Goal: Information Seeking & Learning: Learn about a topic

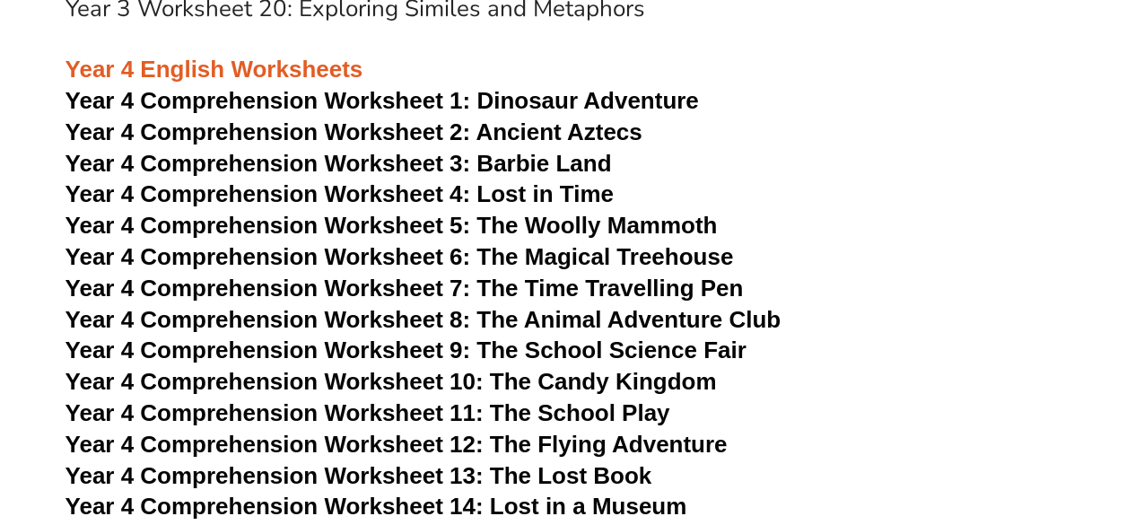
click at [269, 224] on span "Year 4 Comprehension Worksheet 5: The Woolly Mammoth" at bounding box center [392, 225] width 652 height 27
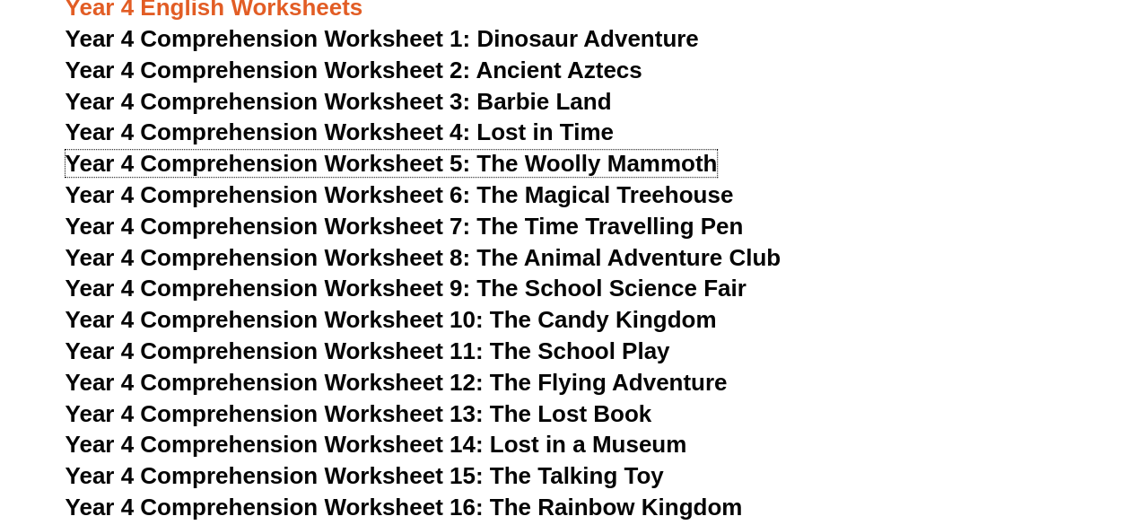
scroll to position [7294, 0]
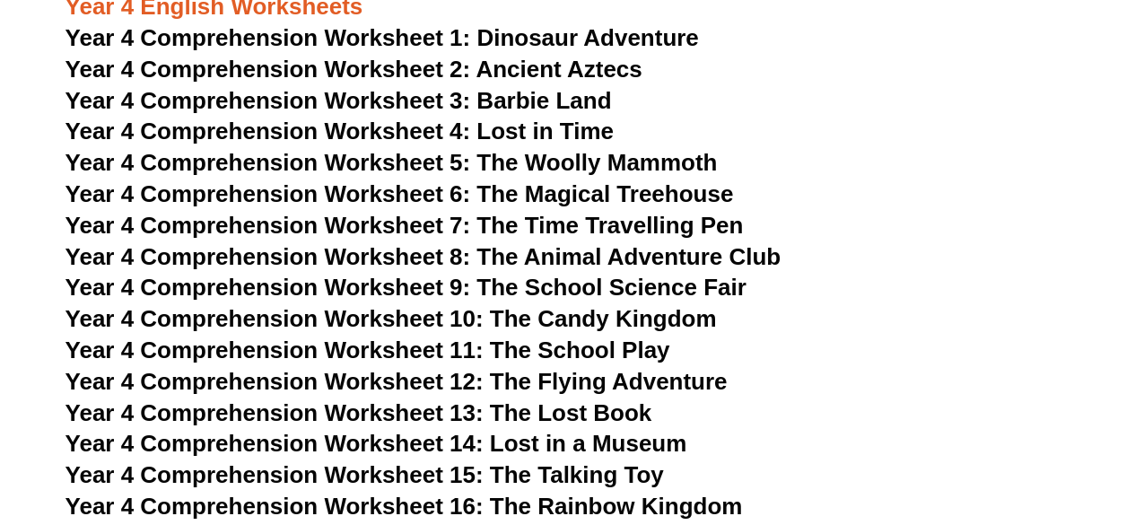
click at [322, 200] on span "Year 4 Comprehension Worksheet 6: The Magical Treehouse" at bounding box center [400, 193] width 669 height 27
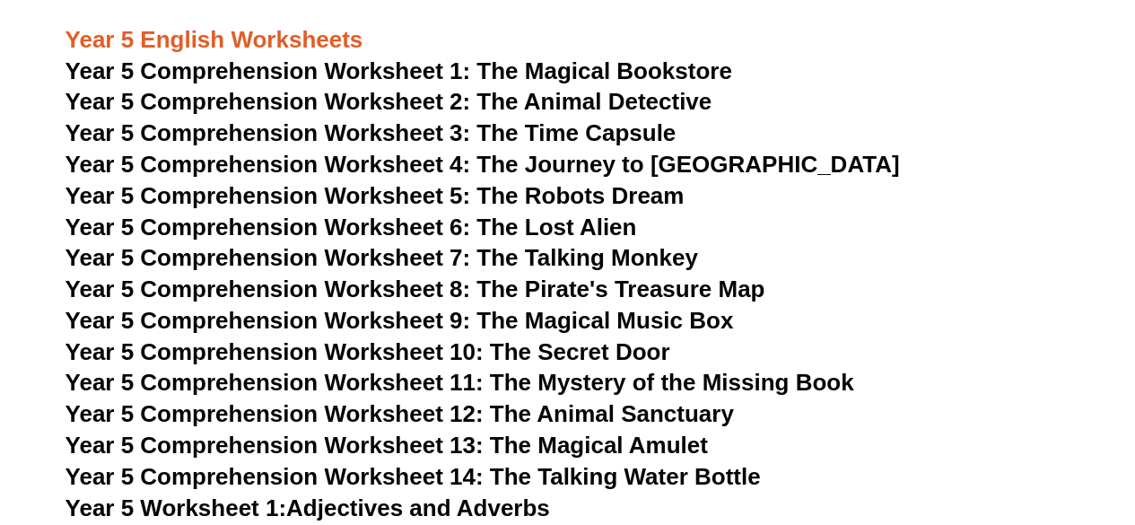
scroll to position [8625, 0]
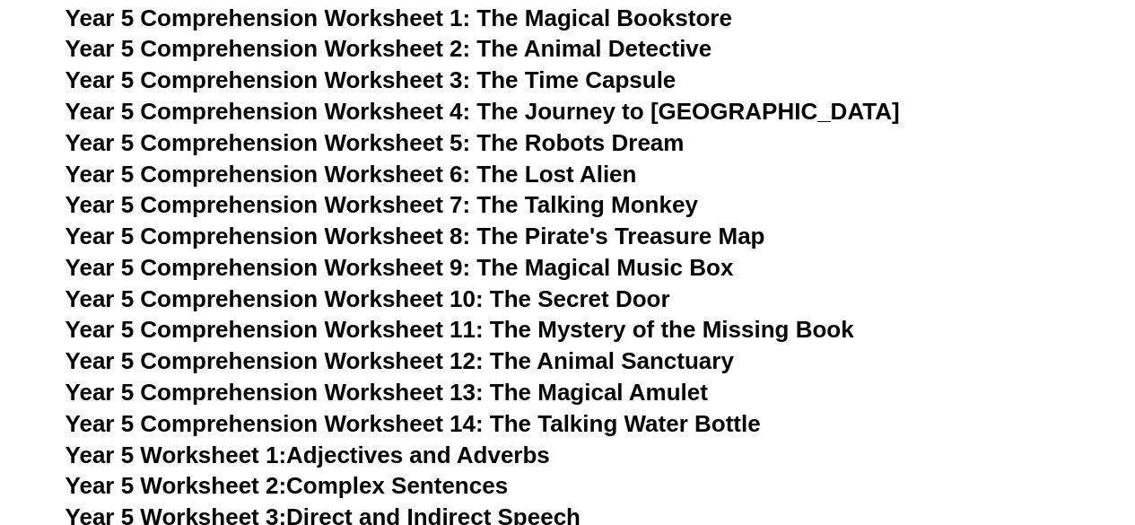
click at [297, 86] on span "Year 5 Comprehension Worksheet 3: The Time Capsule" at bounding box center [371, 79] width 611 height 27
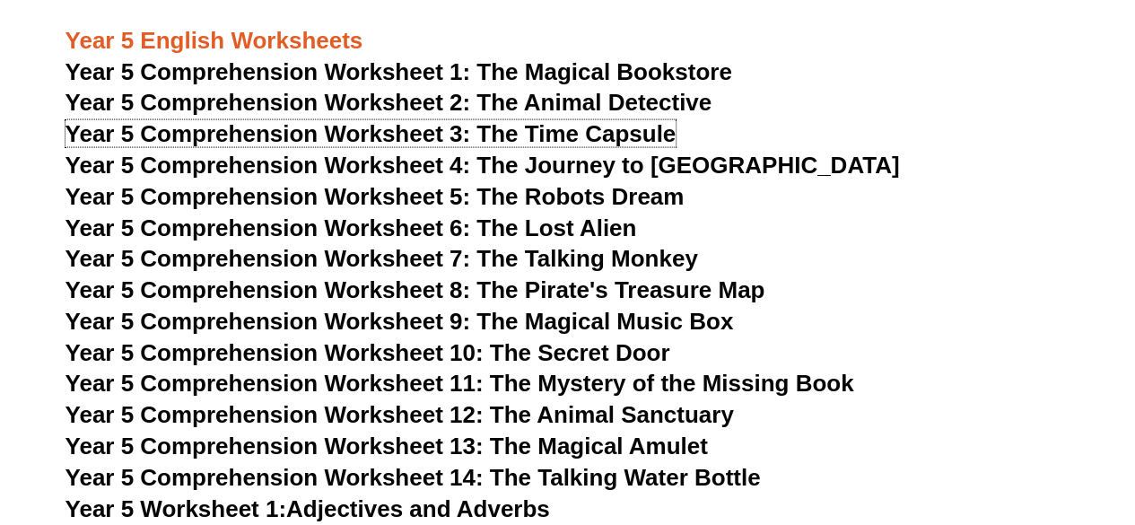
scroll to position [8545, 0]
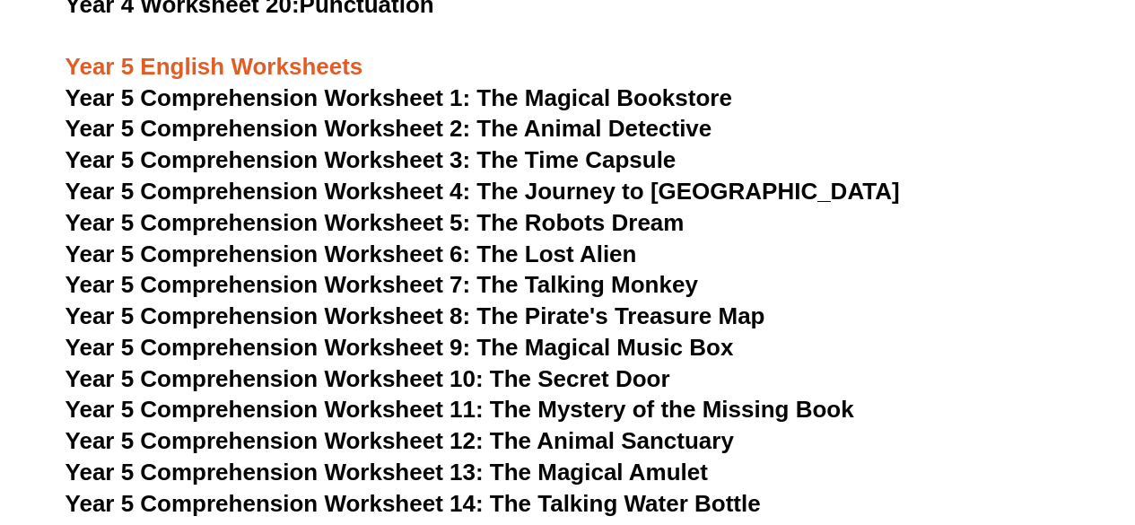
click at [278, 197] on span "Year 5 Comprehension Worksheet 4: The Journey to Atlantis" at bounding box center [483, 191] width 835 height 27
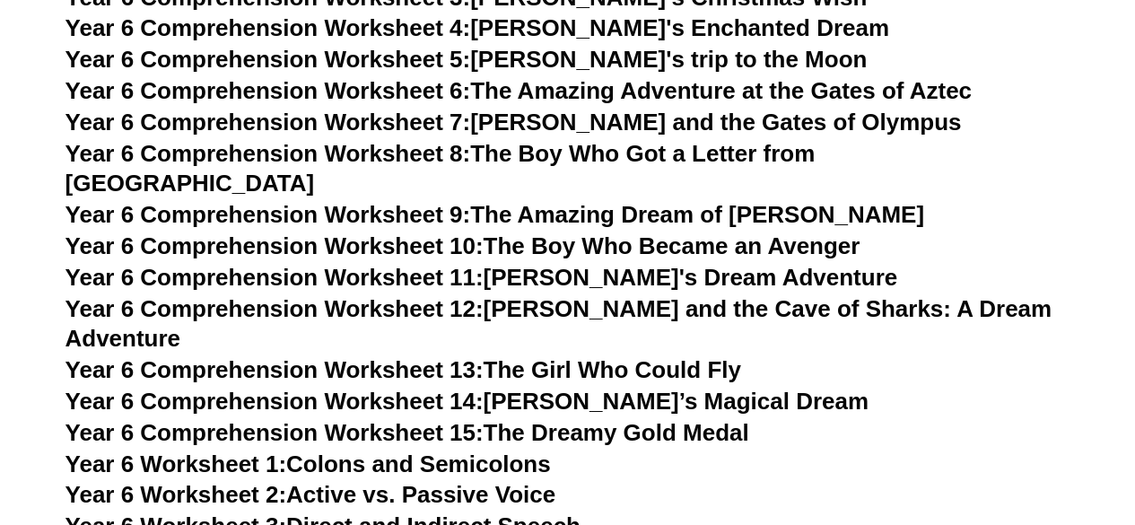
scroll to position [10018, 0]
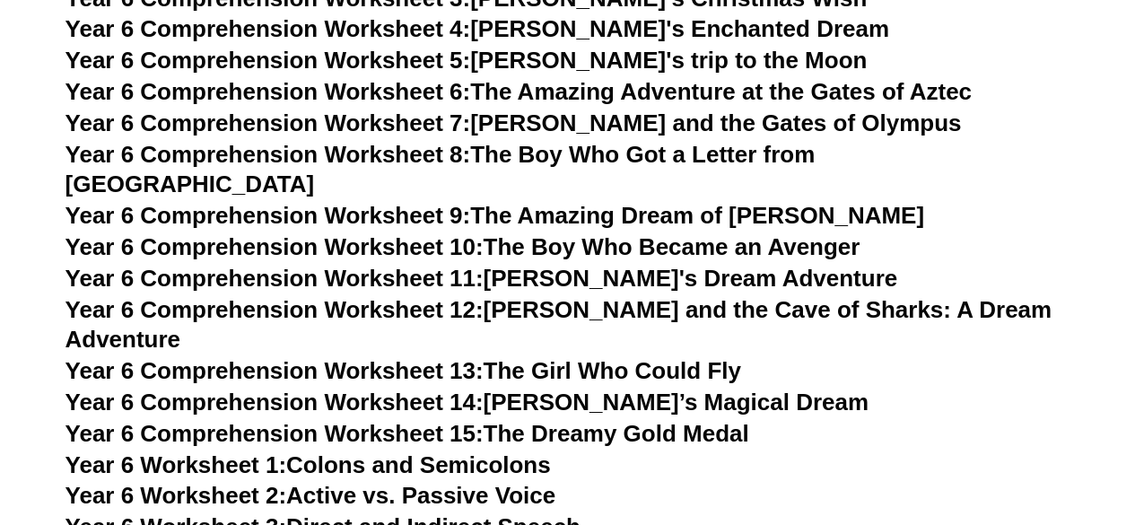
click at [301, 233] on span "Year 6 Comprehension Worksheet 10:" at bounding box center [275, 246] width 418 height 27
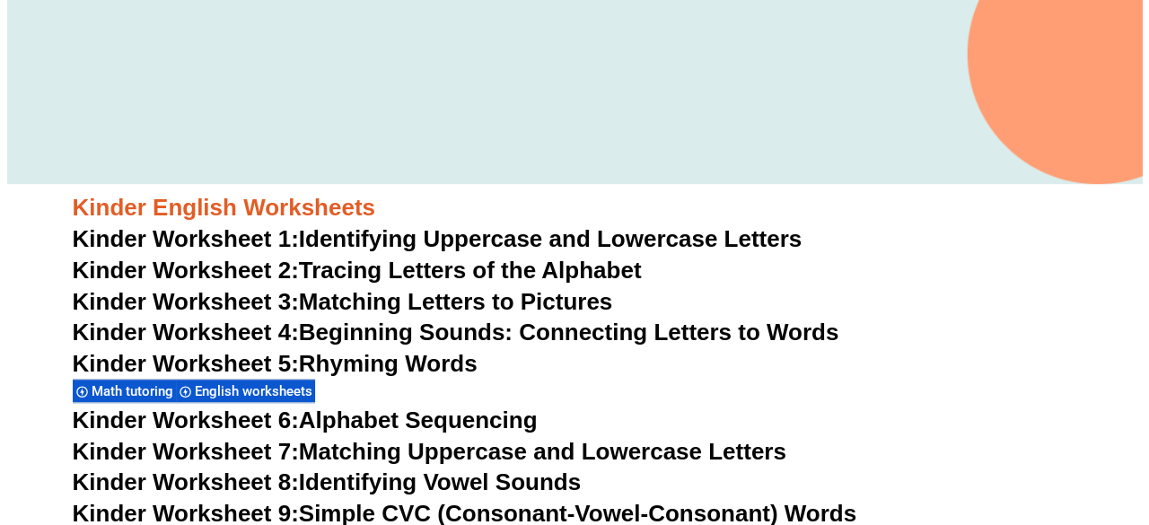
scroll to position [0, 0]
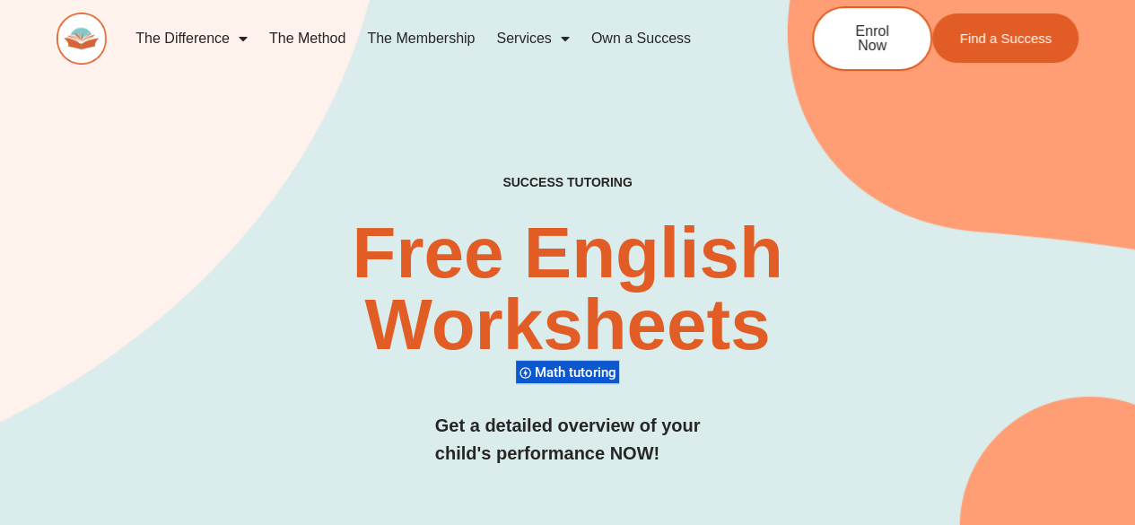
click at [574, 373] on span "Math tutoring" at bounding box center [578, 372] width 87 height 16
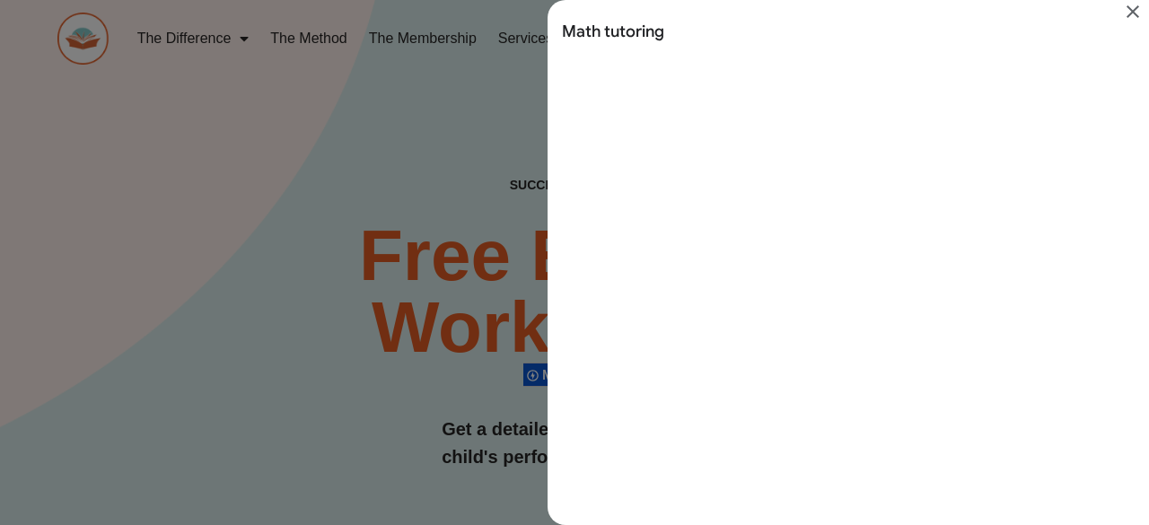
click at [378, 178] on div "Search results for Math tutoring" at bounding box center [574, 262] width 1149 height 525
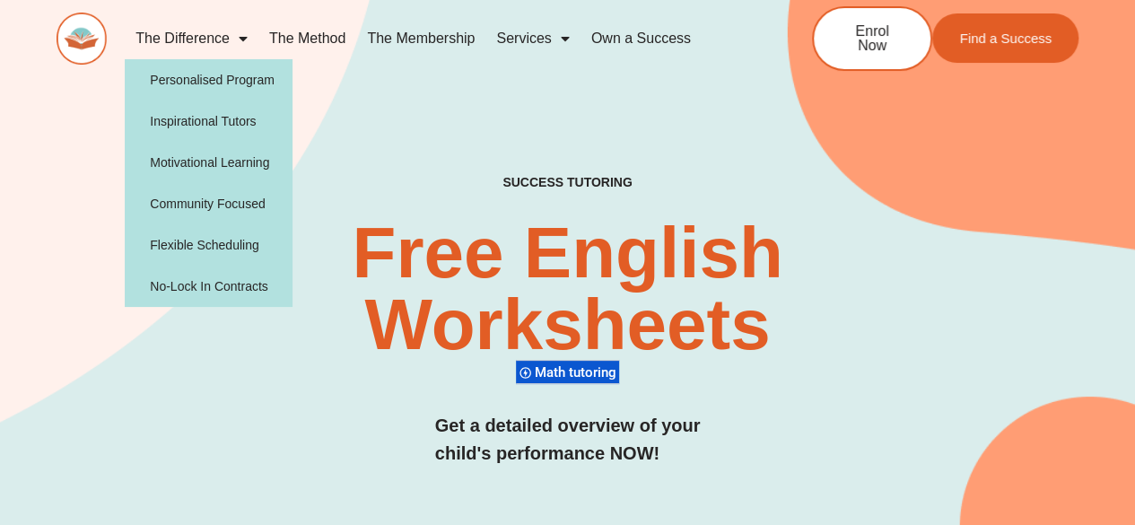
click at [232, 46] on span "Menu" at bounding box center [239, 38] width 18 height 32
